Goal: Answer question/provide support

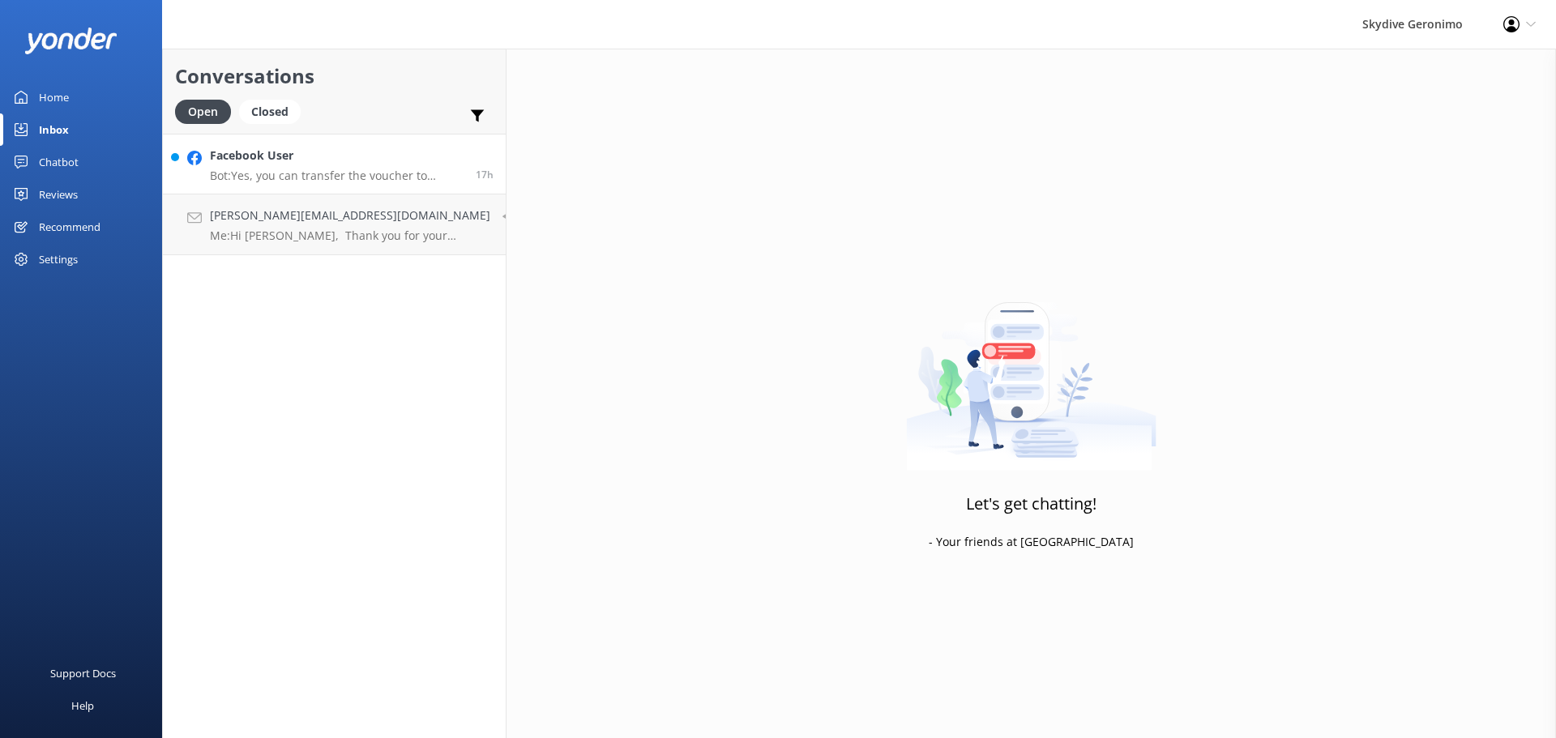
click at [341, 178] on p "Bot: Yes, you can transfer the voucher to someone else. Please email [EMAIL_ADD…" at bounding box center [337, 176] width 254 height 15
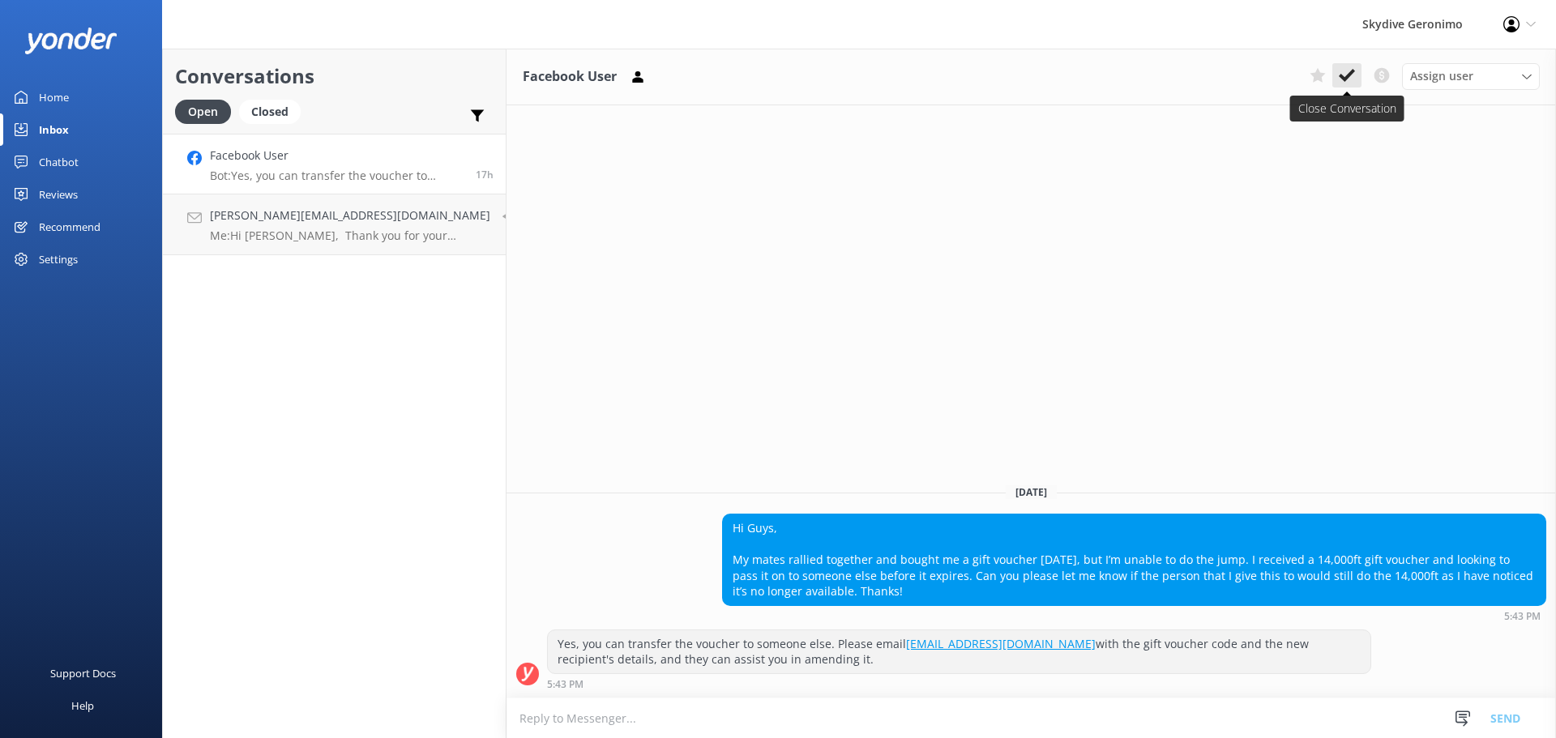
click at [1351, 73] on use at bounding box center [1347, 75] width 16 height 13
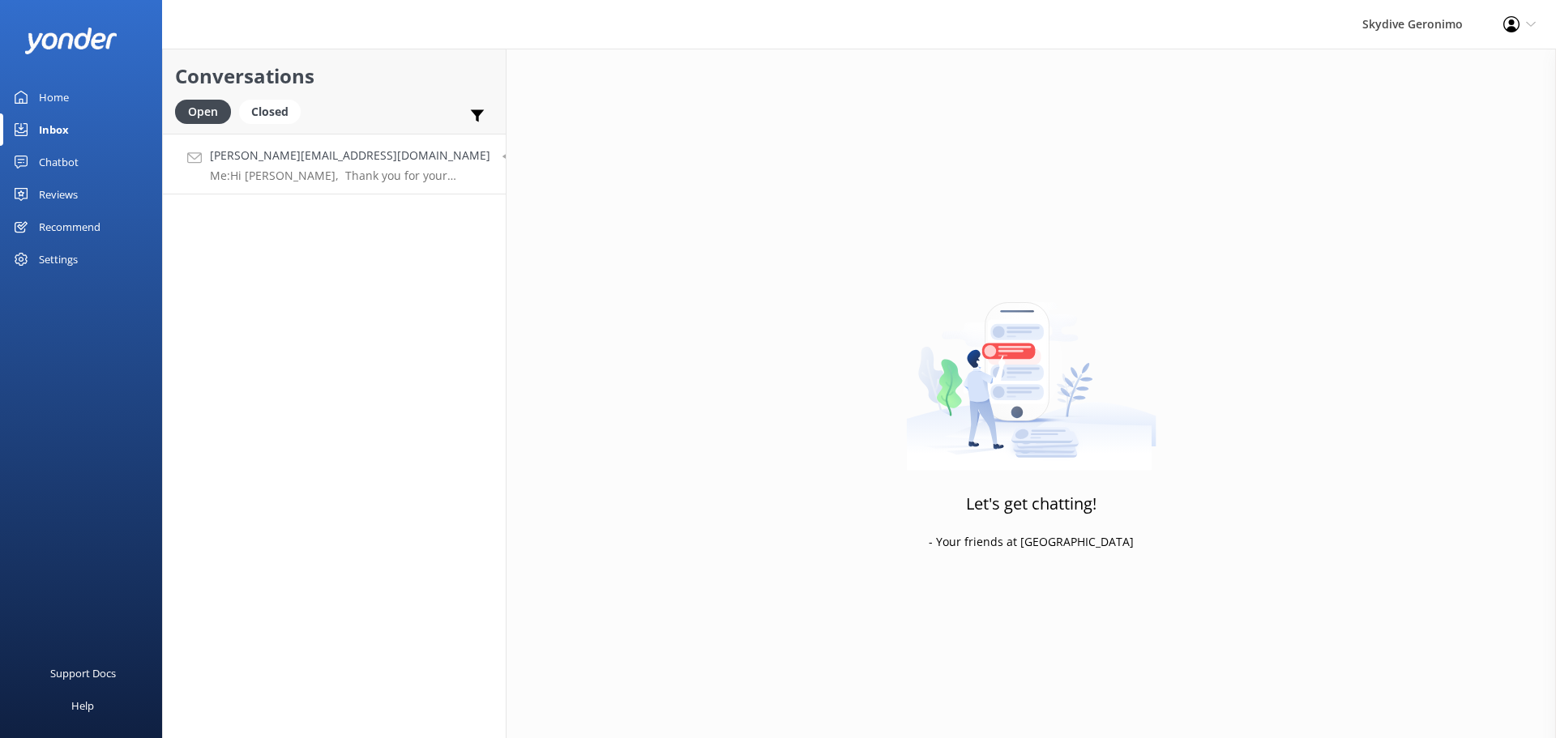
click at [323, 172] on p "Me: Hi [PERSON_NAME], Thank you for your enquiry, Yes, we can help you transfer…" at bounding box center [350, 176] width 280 height 15
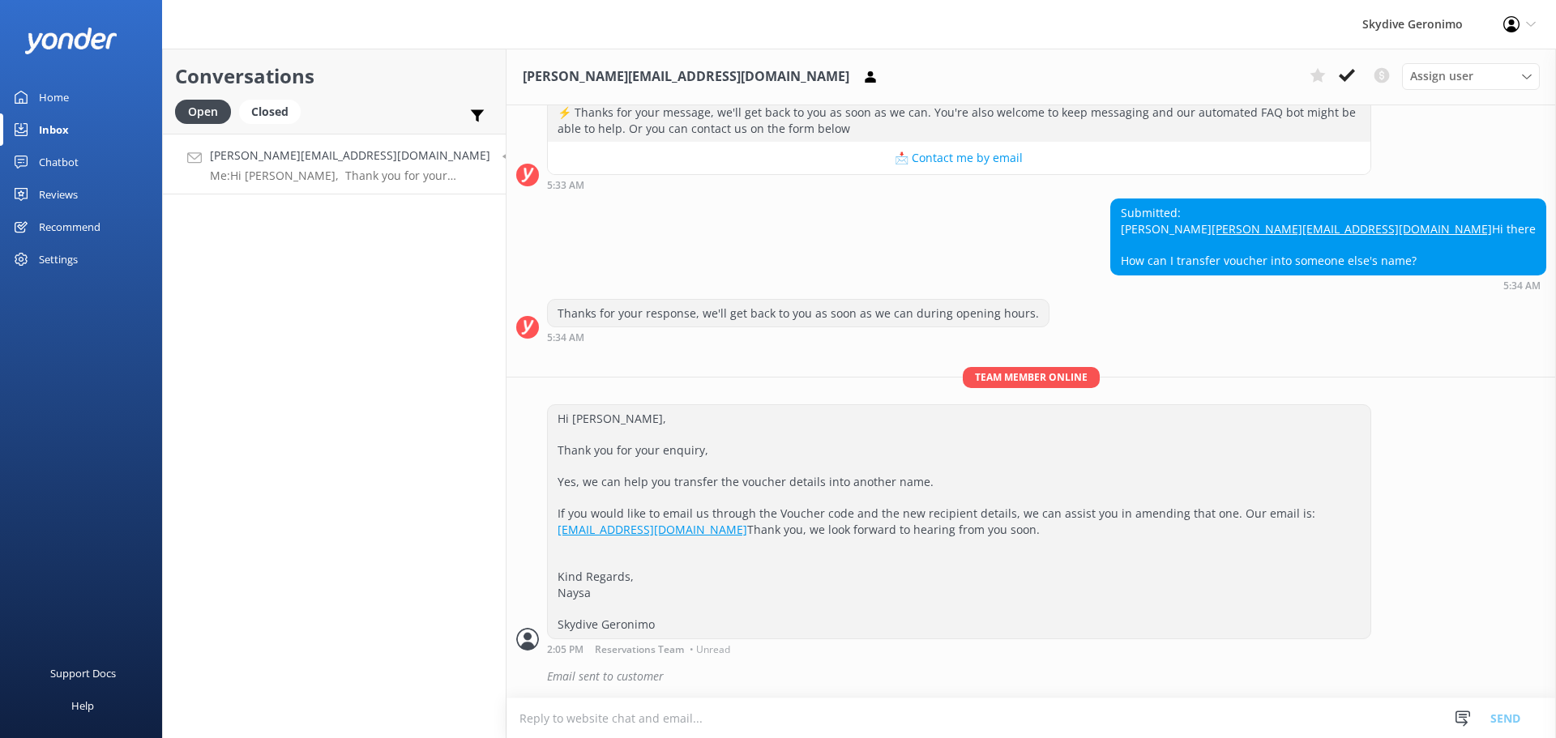
scroll to position [270, 0]
click at [1354, 79] on icon at bounding box center [1347, 75] width 16 height 16
